Goal: Task Accomplishment & Management: Complete application form

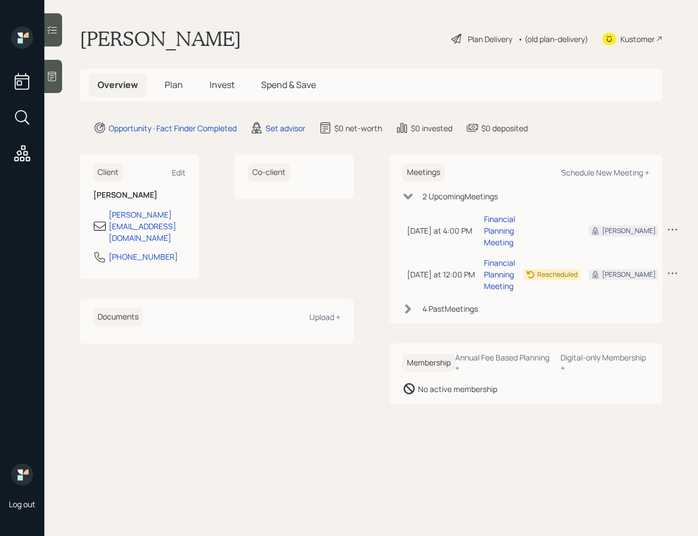
click at [59, 83] on div at bounding box center [53, 76] width 18 height 33
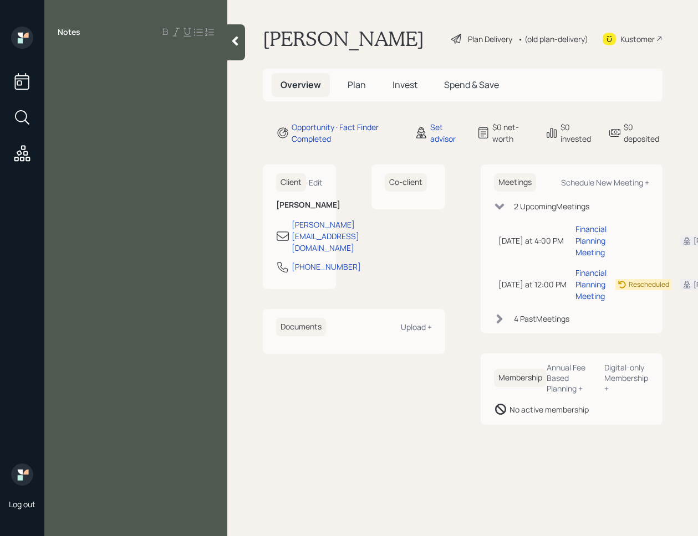
click at [238, 58] on div at bounding box center [236, 42] width 18 height 36
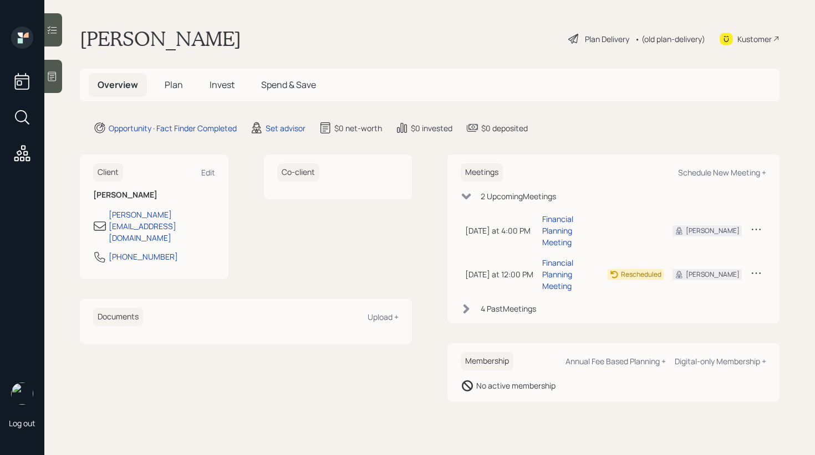
click at [173, 90] on span "Plan" at bounding box center [174, 85] width 18 height 12
